Goal: Check status

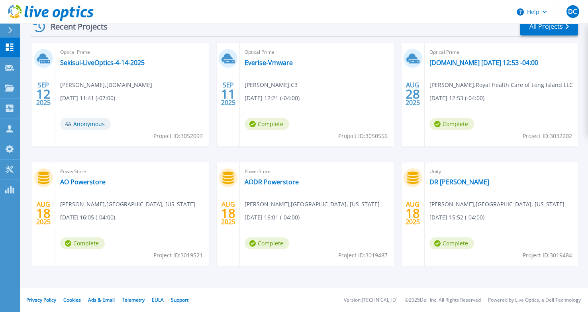
scroll to position [84, 0]
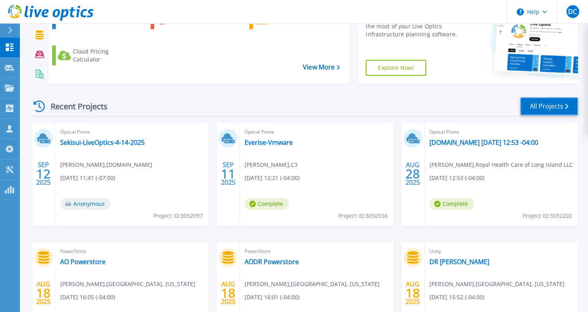
click at [541, 106] on link "All Projects" at bounding box center [549, 106] width 58 height 18
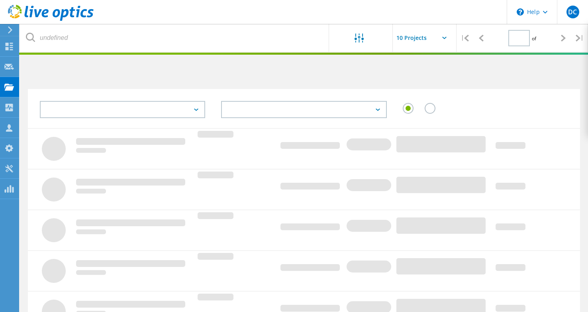
type input "1"
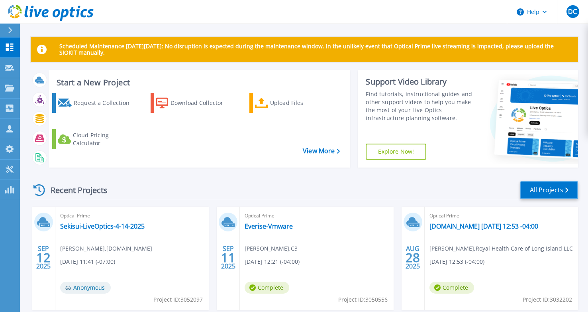
click at [547, 186] on link "All Projects" at bounding box center [549, 190] width 58 height 18
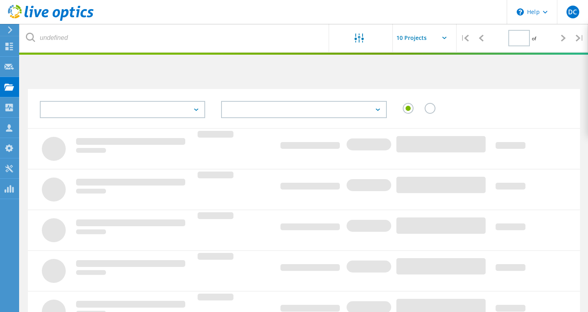
type input "1"
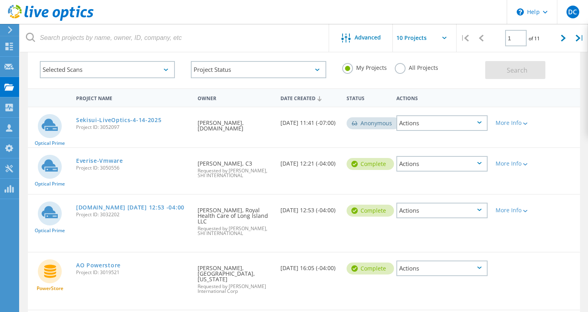
scroll to position [80, 0]
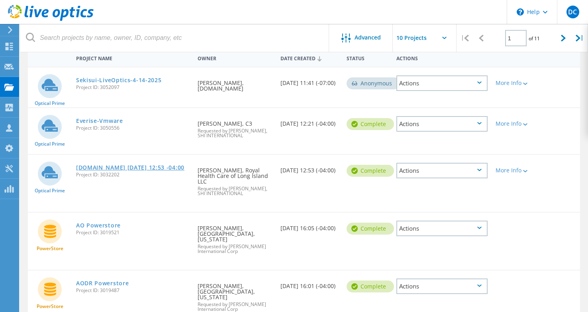
click at [168, 169] on link "[DOMAIN_NAME] [DATE] 12:53 -04:00" at bounding box center [130, 168] width 108 height 6
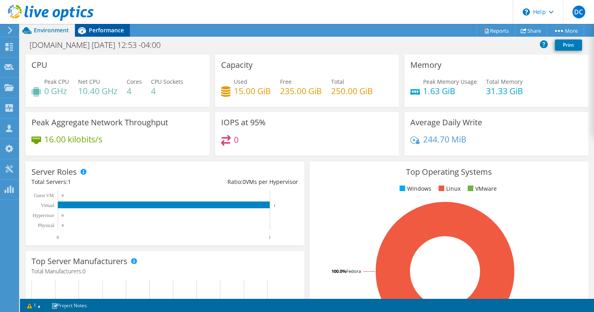
click at [104, 32] on span "Performance" at bounding box center [106, 30] width 35 height 8
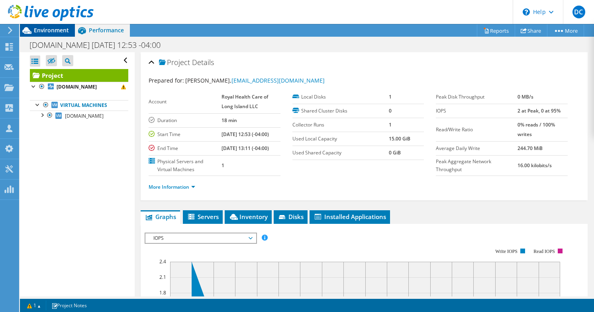
click at [53, 31] on span "Environment" at bounding box center [51, 30] width 35 height 8
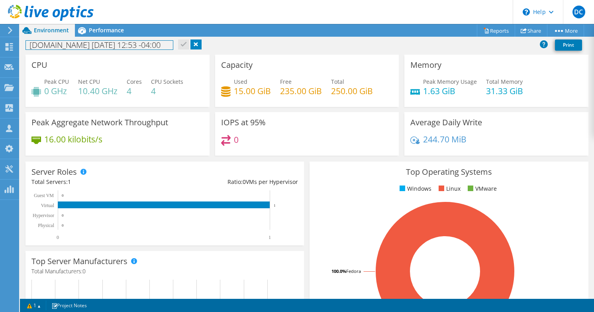
drag, startPoint x: 38, startPoint y: 48, endPoint x: 161, endPoint y: 45, distance: 123.1
click at [161, 45] on h1 "[DOMAIN_NAME] [DATE] 12:53 -04:00" at bounding box center [99, 45] width 147 height 9
click at [279, 50] on div "[DOMAIN_NAME] [DATE] 12:53 -04:00 Print" at bounding box center [307, 44] width 574 height 15
